Goal: Information Seeking & Learning: Check status

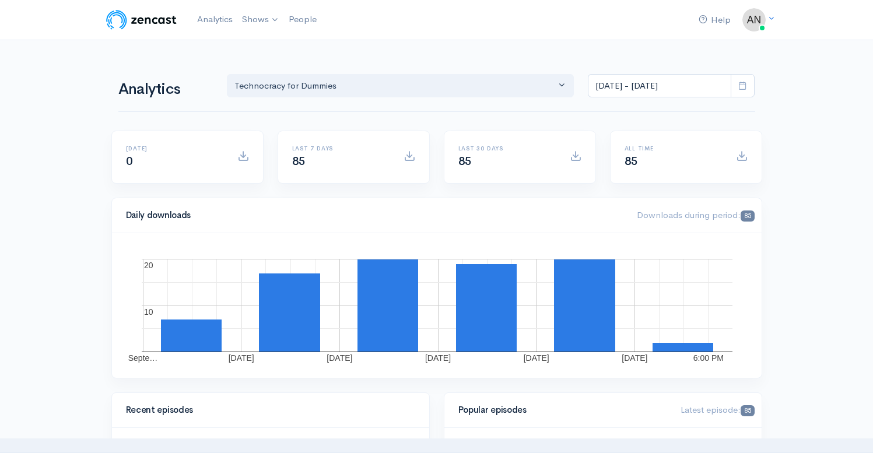
select select "15989"
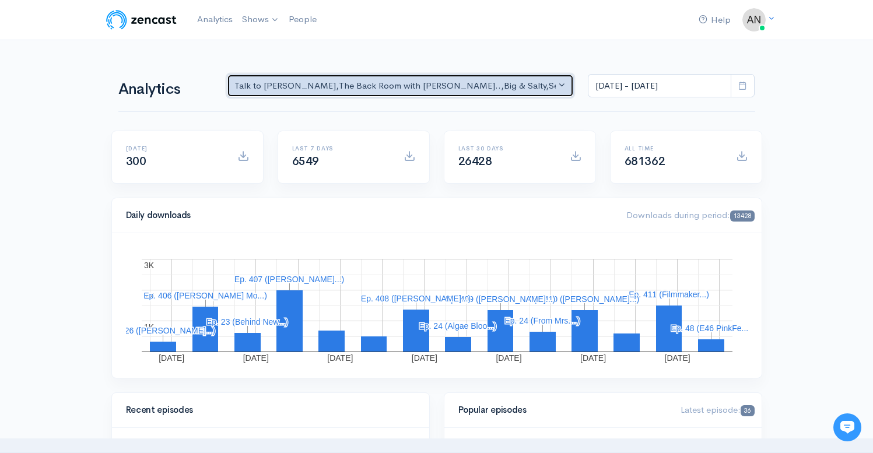
click at [426, 90] on div "Talk to Allison , The Back Room with Andy O... , Big & Salty , Serial Tales - J…" at bounding box center [396, 85] width 322 height 13
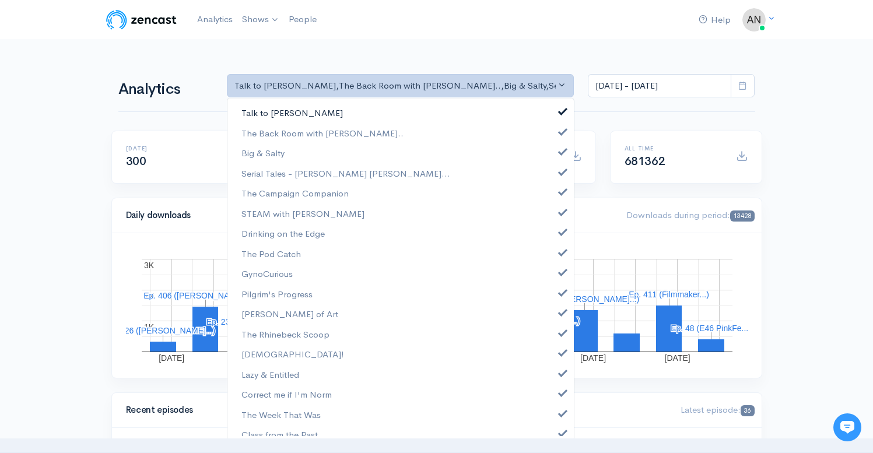
click at [561, 110] on span at bounding box center [563, 110] width 5 height 9
select select "10316"
click at [561, 149] on span at bounding box center [563, 150] width 5 height 9
click at [561, 170] on span at bounding box center [563, 170] width 5 height 9
click at [561, 188] on span at bounding box center [563, 190] width 5 height 9
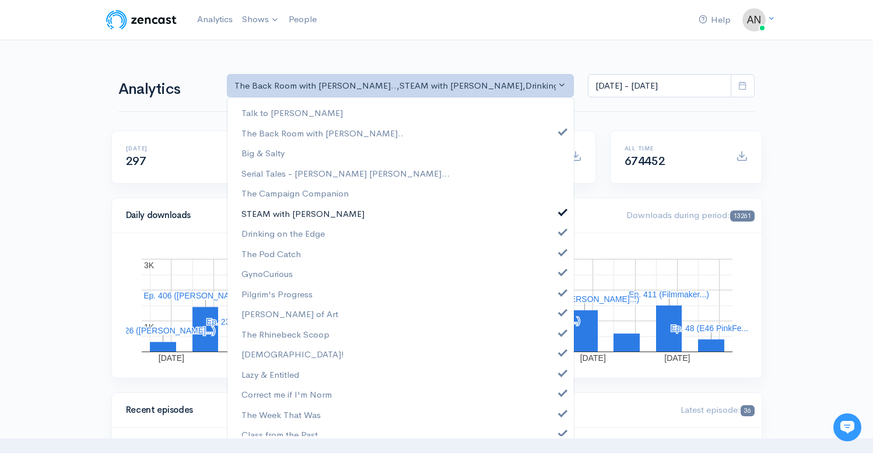
click at [561, 209] on span at bounding box center [563, 211] width 5 height 9
click at [561, 230] on span at bounding box center [563, 230] width 5 height 9
click at [561, 255] on span at bounding box center [563, 251] width 5 height 9
click at [561, 274] on span at bounding box center [563, 271] width 5 height 9
click at [553, 296] on link "Pilgrim's Progress" at bounding box center [401, 294] width 347 height 20
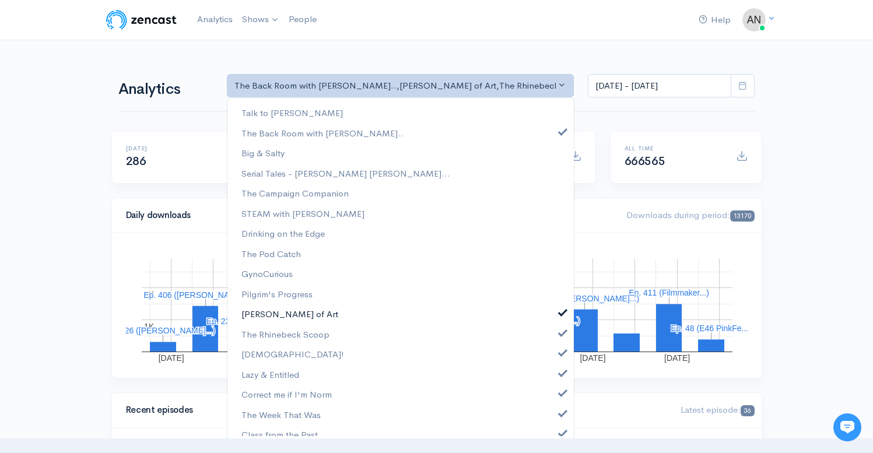
click at [561, 313] on span at bounding box center [563, 311] width 5 height 9
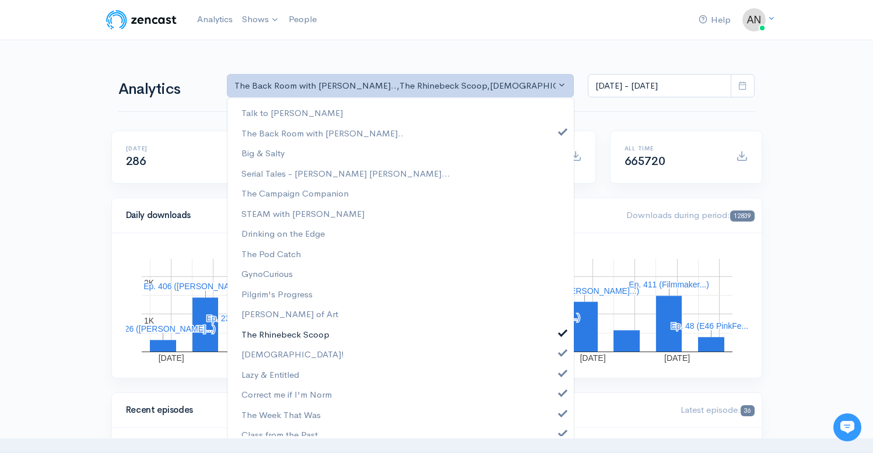
click at [561, 333] on span at bounding box center [563, 331] width 5 height 9
click at [561, 355] on span at bounding box center [563, 351] width 5 height 9
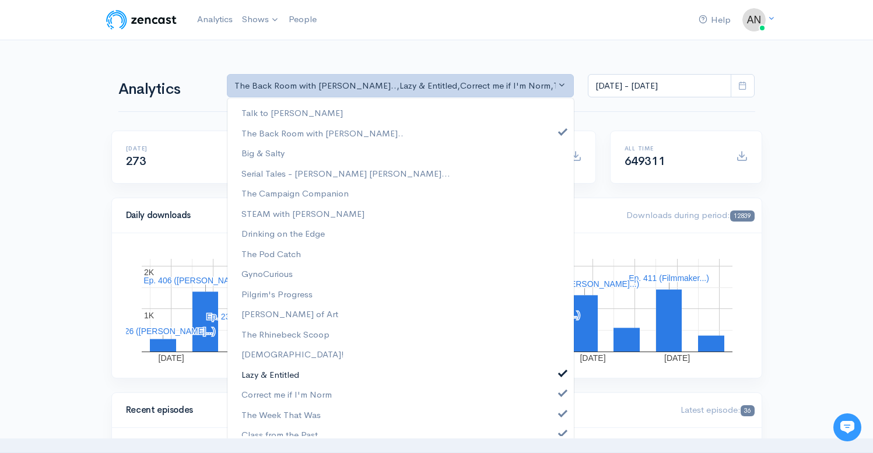
click at [561, 375] on span at bounding box center [563, 372] width 5 height 9
click at [561, 394] on span at bounding box center [563, 391] width 5 height 9
click at [561, 410] on span at bounding box center [563, 412] width 5 height 9
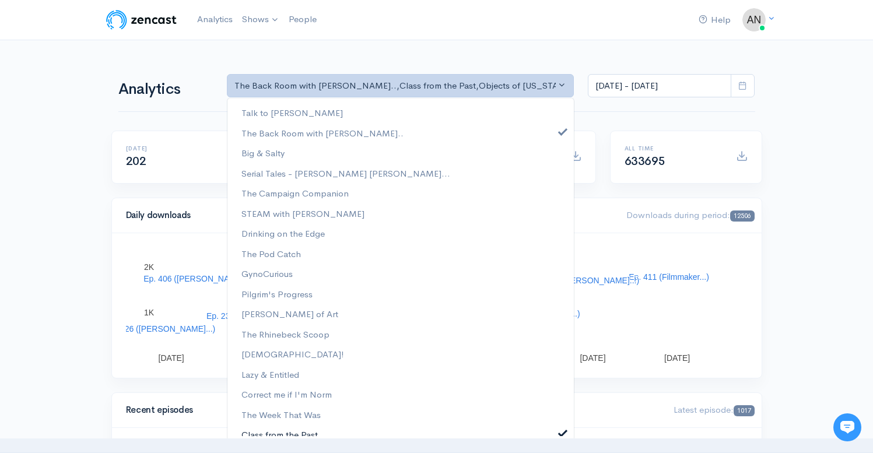
click at [561, 428] on span at bounding box center [563, 432] width 5 height 9
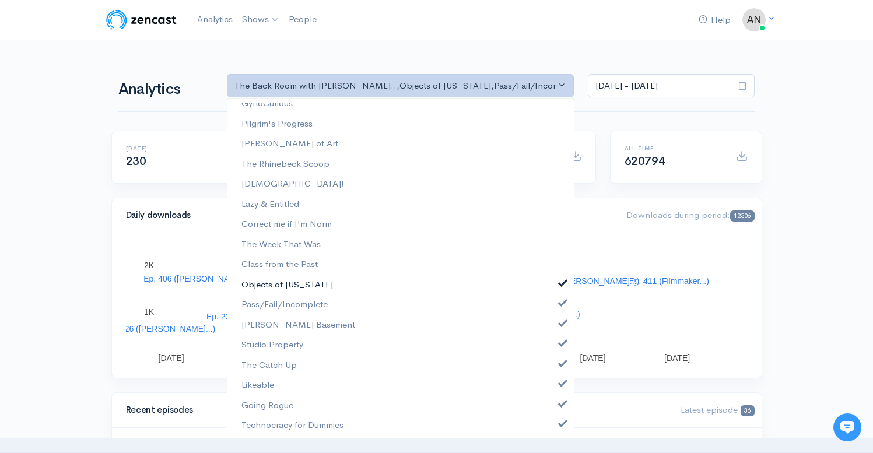
click at [561, 279] on span at bounding box center [563, 282] width 5 height 9
click at [556, 310] on link "Pass/Fail/Incomplete" at bounding box center [401, 305] width 347 height 20
click at [561, 321] on span at bounding box center [563, 322] width 5 height 9
click at [555, 348] on link "Studio Property" at bounding box center [401, 345] width 347 height 20
click at [555, 369] on link "The Catch Up" at bounding box center [401, 365] width 347 height 20
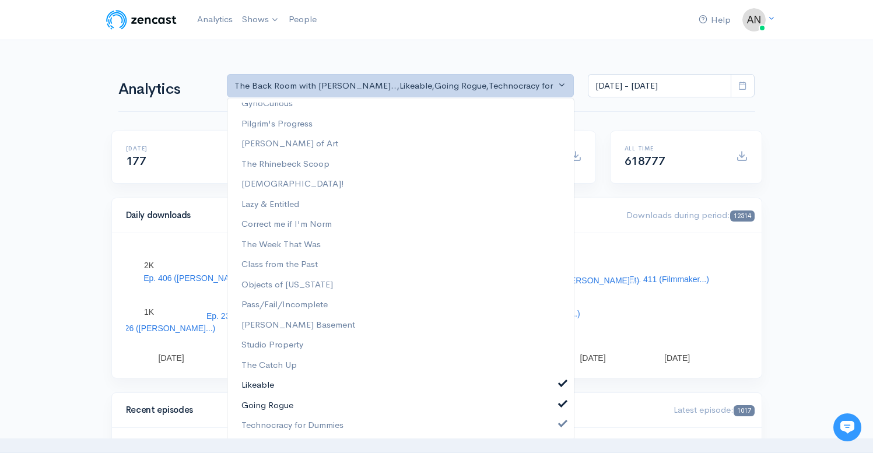
click at [561, 386] on span at bounding box center [563, 382] width 5 height 9
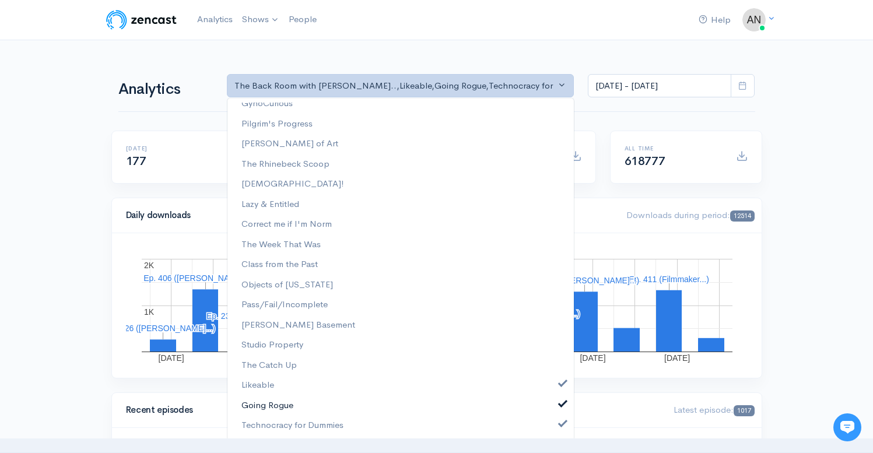
click at [553, 411] on link "Going Rogue" at bounding box center [401, 406] width 347 height 20
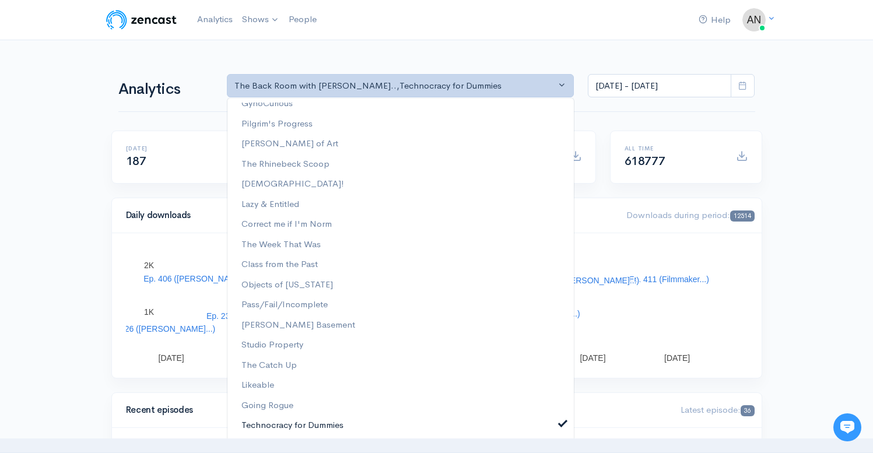
click at [561, 424] on span at bounding box center [563, 422] width 5 height 9
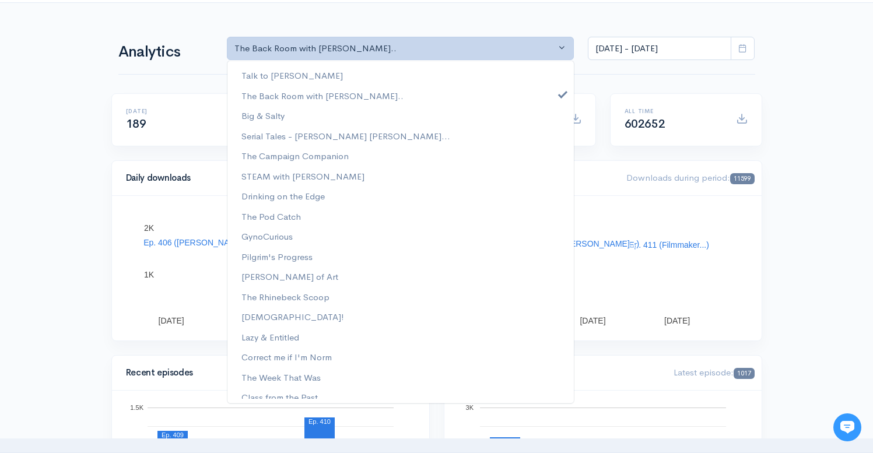
scroll to position [0, 0]
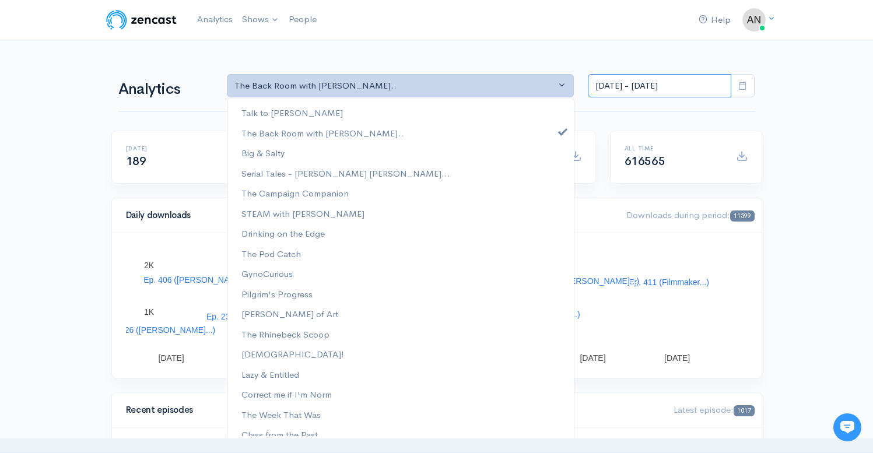
click at [638, 88] on input "[DATE] - [DATE]" at bounding box center [660, 86] width 144 height 24
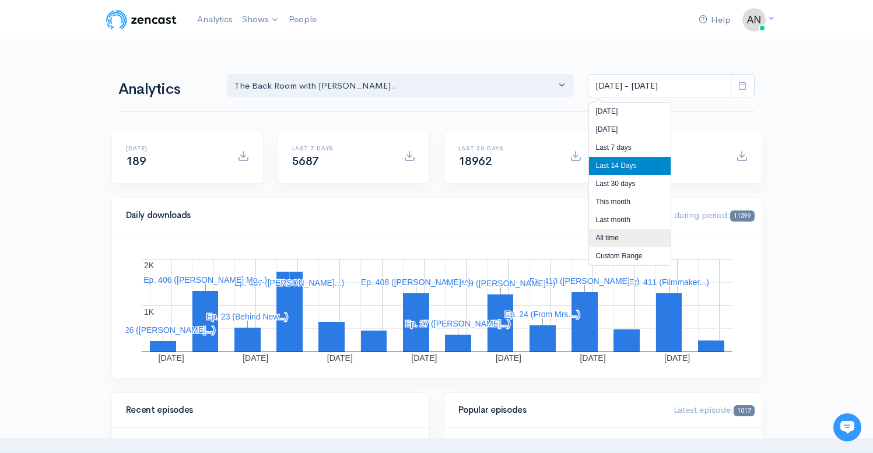
click at [598, 239] on li "All time" at bounding box center [630, 238] width 82 height 18
type input "Apr 3, 2022 - Sep 30, 2025"
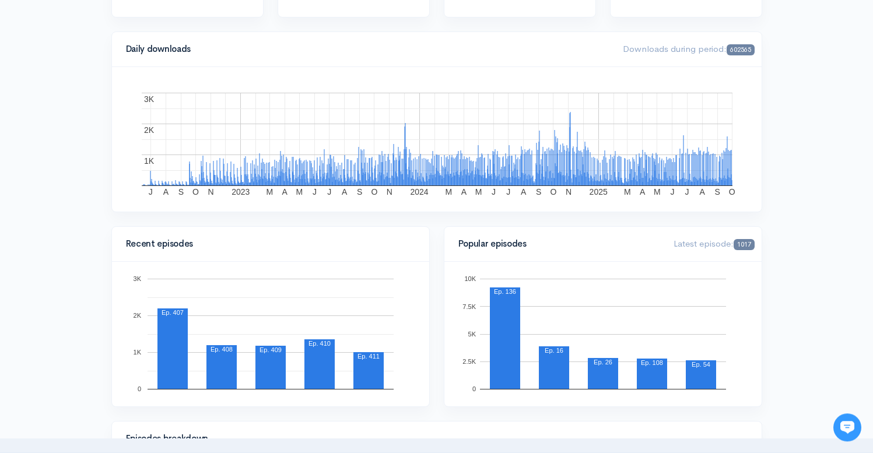
scroll to position [159, 0]
